Goal: Information Seeking & Learning: Understand process/instructions

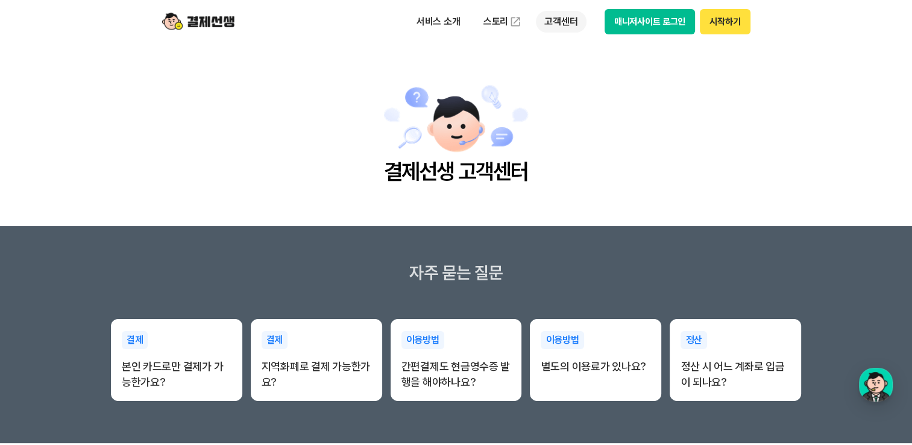
click at [583, 25] on p "고객센터" at bounding box center [561, 22] width 50 height 22
click at [575, 69] on link "자주 묻는 질문" at bounding box center [586, 71] width 101 height 24
click at [569, 22] on p "고객센터" at bounding box center [561, 22] width 50 height 22
click at [567, 98] on link "이용 가이드" at bounding box center [586, 96] width 101 height 27
click at [555, 22] on p "고객센터" at bounding box center [561, 22] width 50 height 22
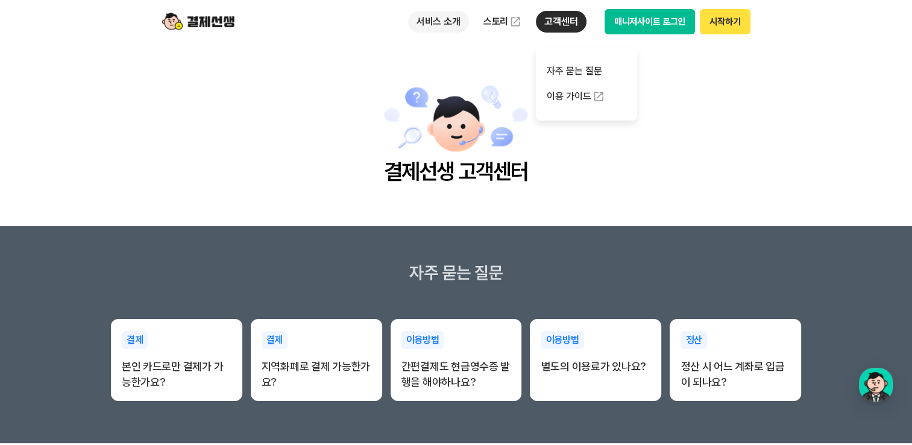
click at [449, 23] on p "서비스 소개" at bounding box center [438, 22] width 61 height 22
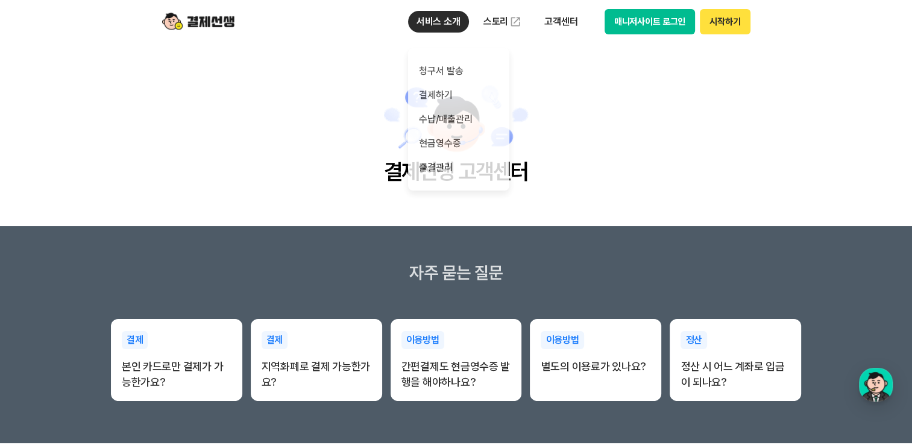
click at [218, 22] on img at bounding box center [198, 21] width 72 height 23
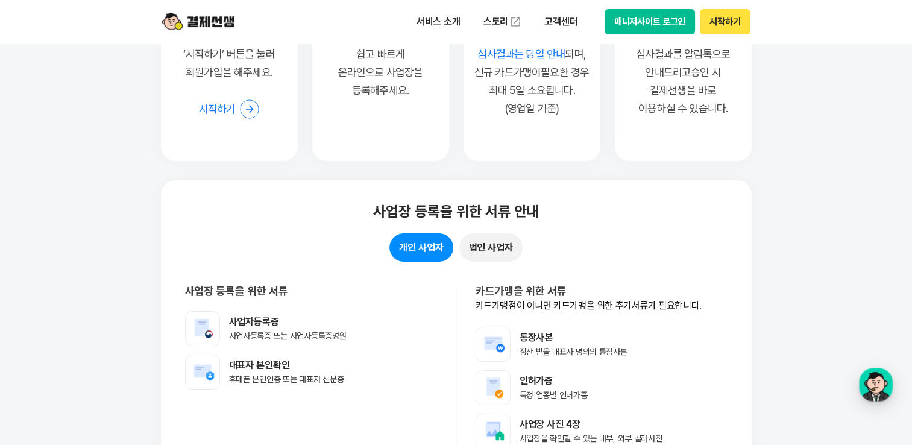
scroll to position [9408, 0]
click at [430, 251] on button "개인 사업자" at bounding box center [421, 247] width 63 height 28
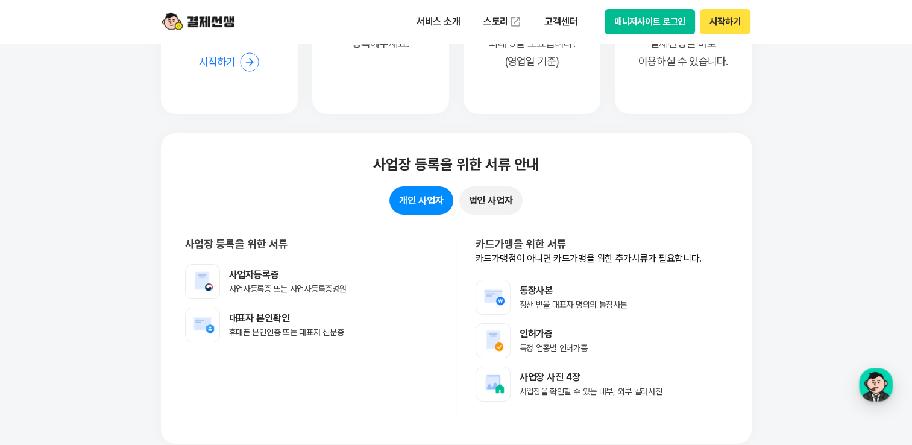
scroll to position [9529, 0]
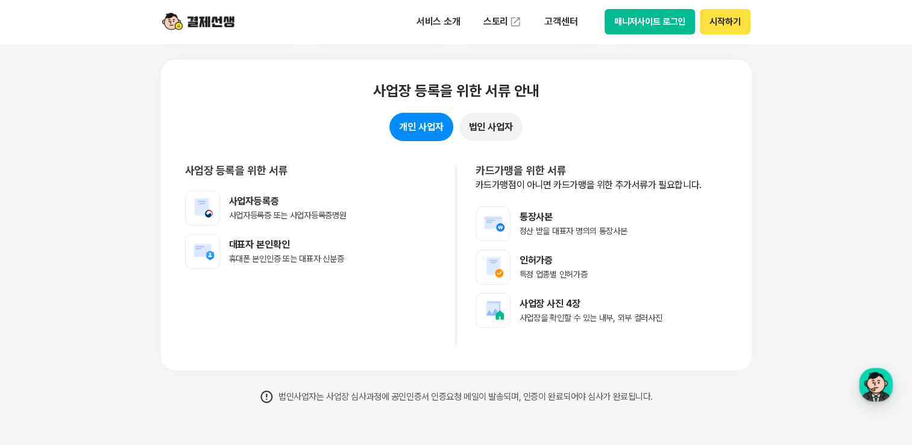
click at [505, 119] on button "법인 사업자" at bounding box center [491, 127] width 63 height 28
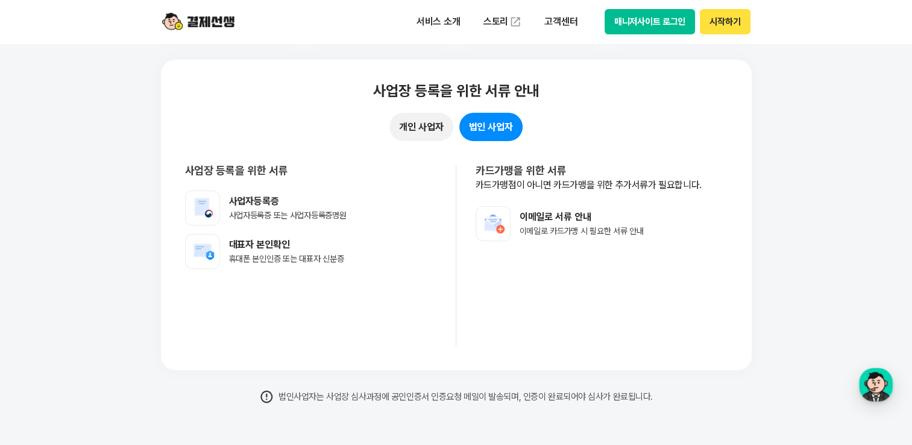
click at [411, 129] on button "개인 사업자" at bounding box center [421, 127] width 63 height 28
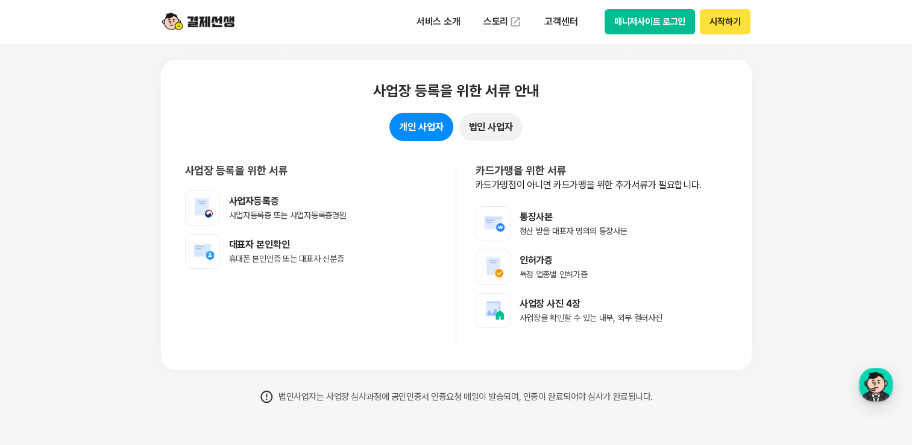
scroll to position [9167, 0]
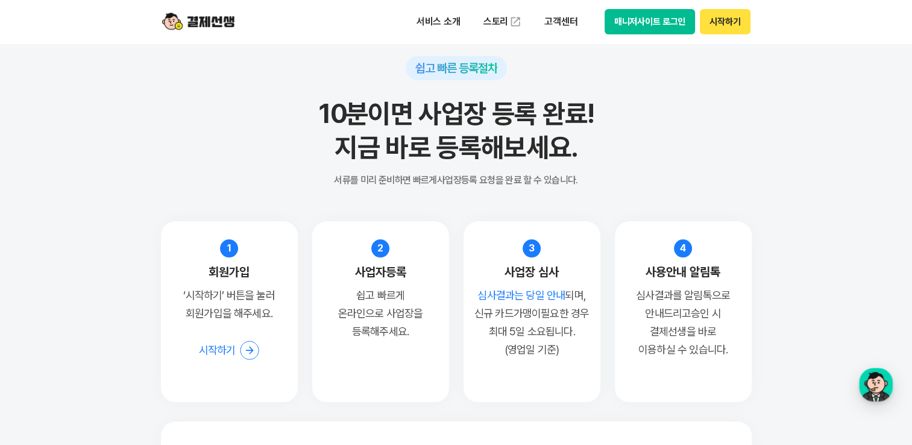
click at [243, 350] on icon at bounding box center [249, 350] width 19 height 19
